Goal: Complete application form

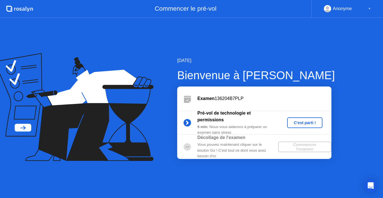
click at [303, 122] on div "C'est parti !" at bounding box center [304, 122] width 31 height 4
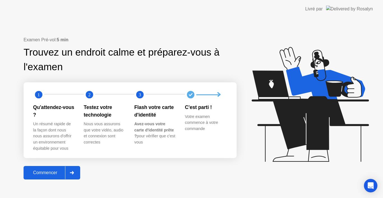
click at [57, 171] on div "Commencer" at bounding box center [45, 172] width 40 height 5
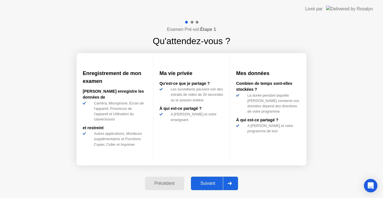
click at [221, 183] on div "Suivant" at bounding box center [207, 182] width 31 height 5
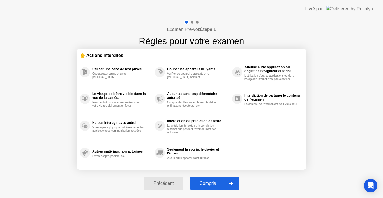
click at [221, 183] on div "Compris" at bounding box center [208, 182] width 32 height 5
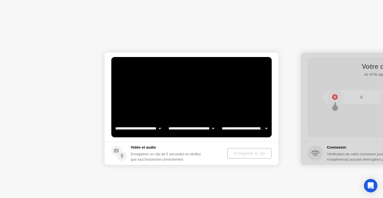
select select "**********"
select select "*******"
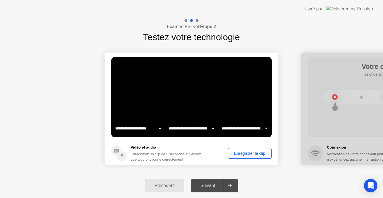
click at [229, 187] on icon at bounding box center [229, 185] width 4 height 3
click at [217, 184] on div "Suivant" at bounding box center [207, 185] width 31 height 5
click at [205, 185] on div "Suivant" at bounding box center [207, 185] width 31 height 5
click at [244, 154] on div "Enregistrer le clip" at bounding box center [249, 153] width 40 height 4
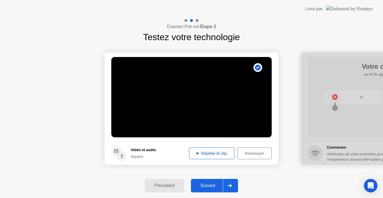
click at [209, 153] on div "Répéter le clip" at bounding box center [211, 153] width 41 height 4
click at [217, 184] on div "Suivant" at bounding box center [207, 185] width 31 height 5
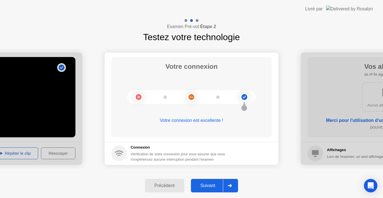
click at [217, 184] on div "Suivant" at bounding box center [207, 185] width 31 height 5
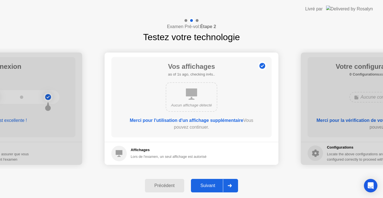
click at [217, 184] on div "Suivant" at bounding box center [207, 185] width 31 height 5
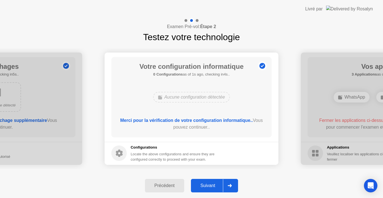
click at [217, 184] on div "Suivant" at bounding box center [207, 185] width 31 height 5
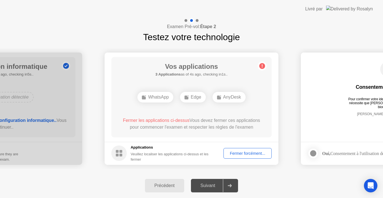
click at [246, 155] on div "Fermer forcément..." at bounding box center [247, 153] width 44 height 4
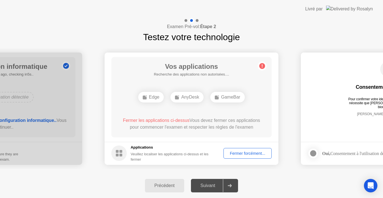
click at [246, 154] on div "Fermer forcément..." at bounding box center [247, 153] width 44 height 4
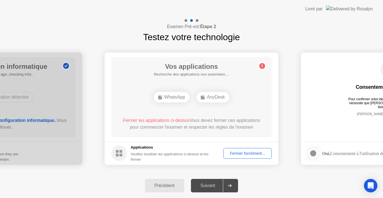
click at [251, 154] on div "Fermer forcément..." at bounding box center [247, 153] width 44 height 4
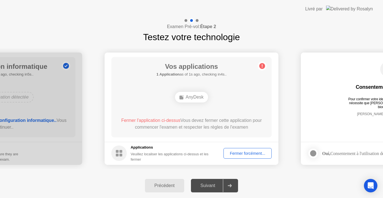
click at [247, 154] on div "Fermer forcément..." at bounding box center [247, 153] width 44 height 4
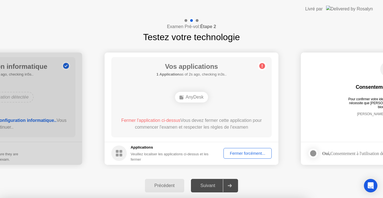
drag, startPoint x: 360, startPoint y: 74, endPoint x: 314, endPoint y: 78, distance: 45.8
click at [314, 197] on div at bounding box center [191, 198] width 383 height 0
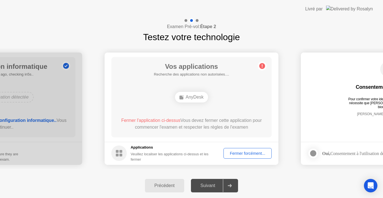
click at [242, 153] on div "Fermer forcément..." at bounding box center [247, 153] width 44 height 4
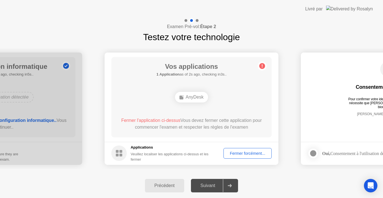
click at [250, 153] on div "Fermer forcément..." at bounding box center [247, 153] width 44 height 4
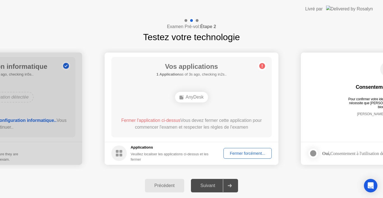
click at [186, 96] on div "AnyDesk" at bounding box center [191, 97] width 33 height 11
click at [242, 152] on div "Fermer forcément..." at bounding box center [247, 153] width 44 height 4
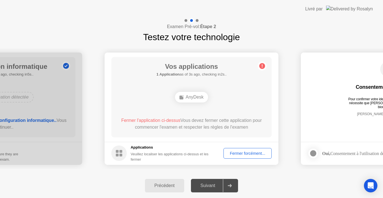
click at [121, 152] on rect at bounding box center [120, 151] width 3 height 3
click at [152, 152] on div "Veuillez localiser les applications ci-dessus et les fermer" at bounding box center [173, 156] width 85 height 11
click at [194, 97] on div "AnyDesk" at bounding box center [191, 97] width 33 height 11
click at [173, 119] on span "Fermer l'application ci-dessus" at bounding box center [150, 120] width 59 height 5
click at [263, 64] on circle at bounding box center [262, 66] width 6 height 6
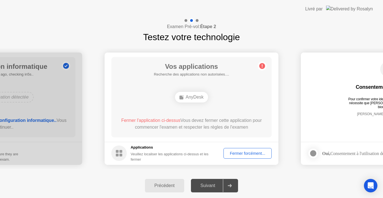
click at [263, 64] on circle at bounding box center [262, 66] width 6 height 6
click at [252, 152] on div "Fermer forcément..." at bounding box center [247, 153] width 44 height 4
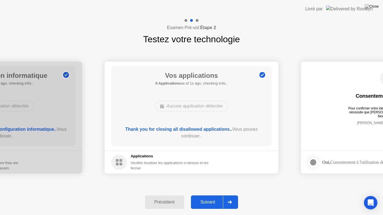
click at [210, 197] on div "Suivant" at bounding box center [207, 202] width 31 height 5
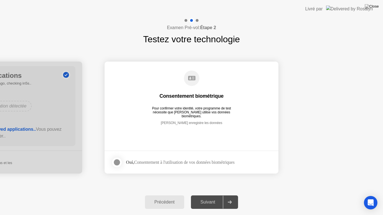
click at [117, 162] on div at bounding box center [116, 162] width 7 height 7
click at [209, 197] on div "Suivant" at bounding box center [207, 202] width 31 height 5
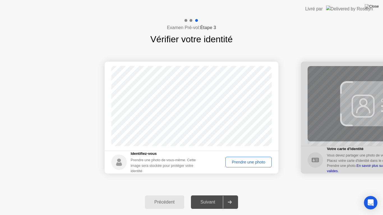
click at [245, 162] on div "Prendre une photo" at bounding box center [248, 162] width 42 height 4
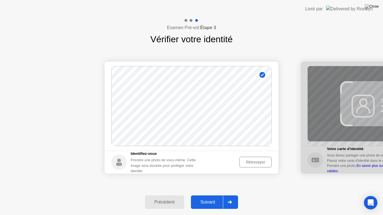
click at [217, 197] on div "Suivant" at bounding box center [207, 202] width 31 height 5
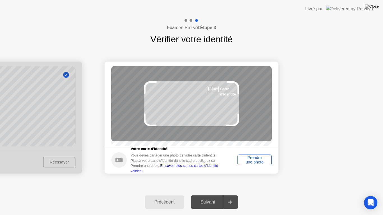
click at [263, 164] on div "Prendre une photo" at bounding box center [254, 159] width 30 height 9
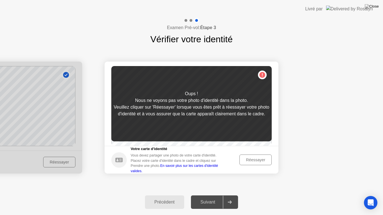
click at [263, 162] on div "Réessayer" at bounding box center [255, 160] width 28 height 4
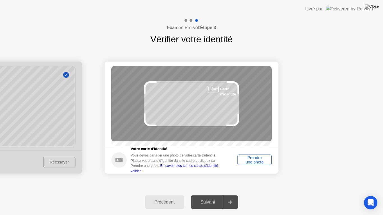
click at [263, 161] on div "Prendre une photo" at bounding box center [254, 159] width 30 height 9
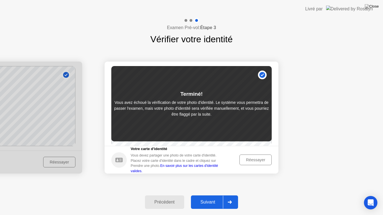
click at [263, 161] on div "Réessayer" at bounding box center [255, 160] width 28 height 4
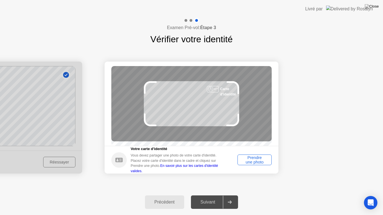
click at [263, 161] on div "Prendre une photo" at bounding box center [254, 159] width 30 height 9
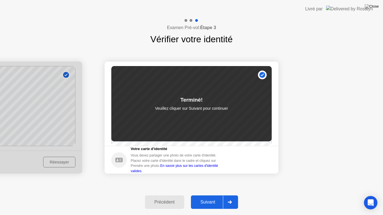
click at [212, 197] on div "Suivant" at bounding box center [207, 202] width 31 height 5
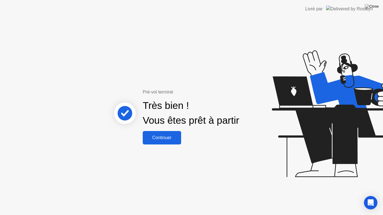
click at [172, 138] on div "Continuer" at bounding box center [161, 137] width 35 height 5
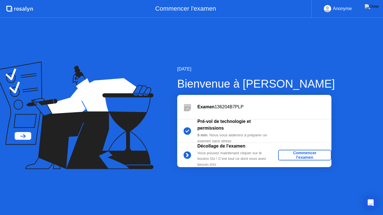
click at [307, 157] on div "Commencer l'examen" at bounding box center [304, 155] width 49 height 9
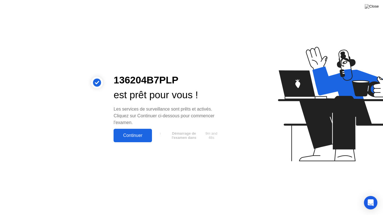
click at [133, 136] on div "Continuer" at bounding box center [132, 135] width 35 height 5
